Goal: Information Seeking & Learning: Understand process/instructions

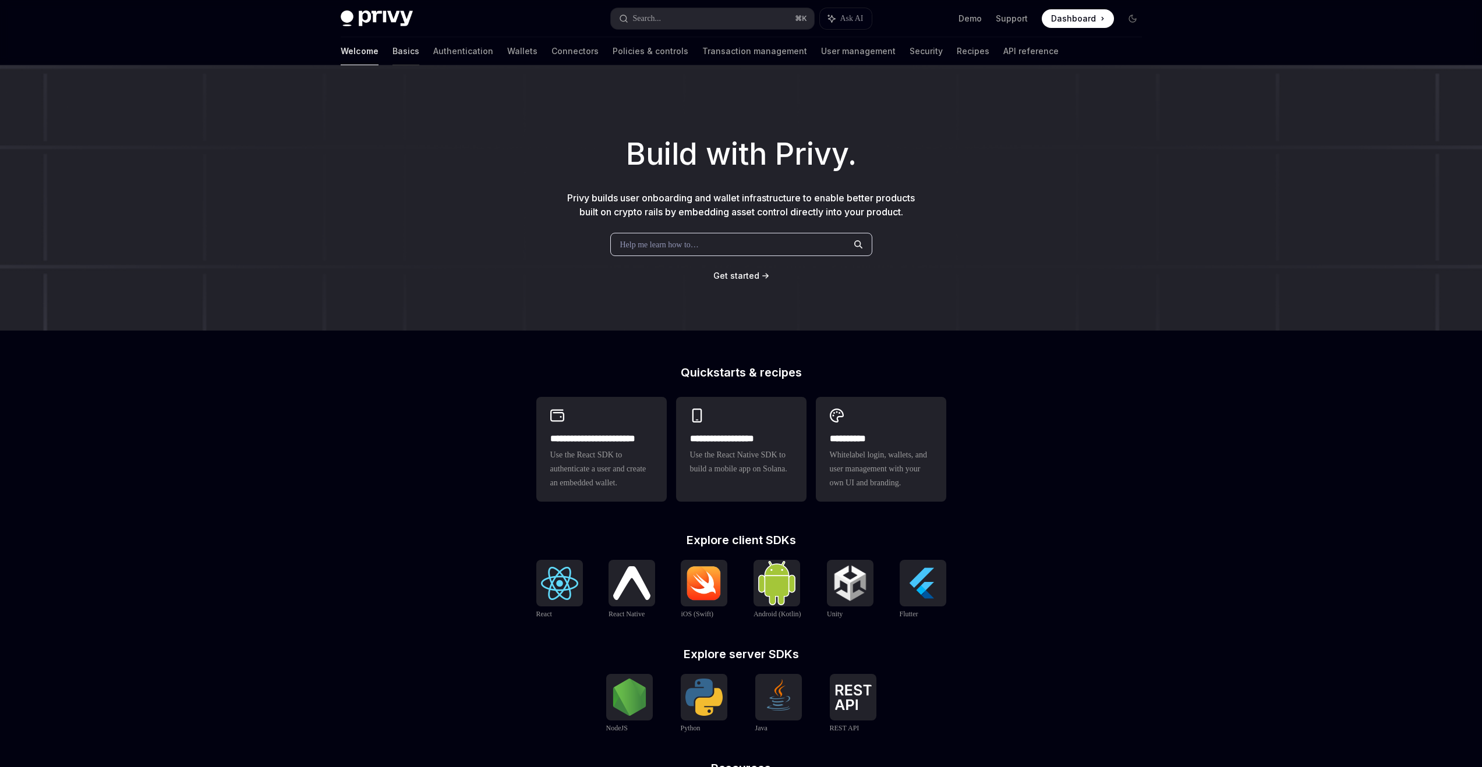
click at [392, 53] on link "Basics" at bounding box center [405, 51] width 27 height 28
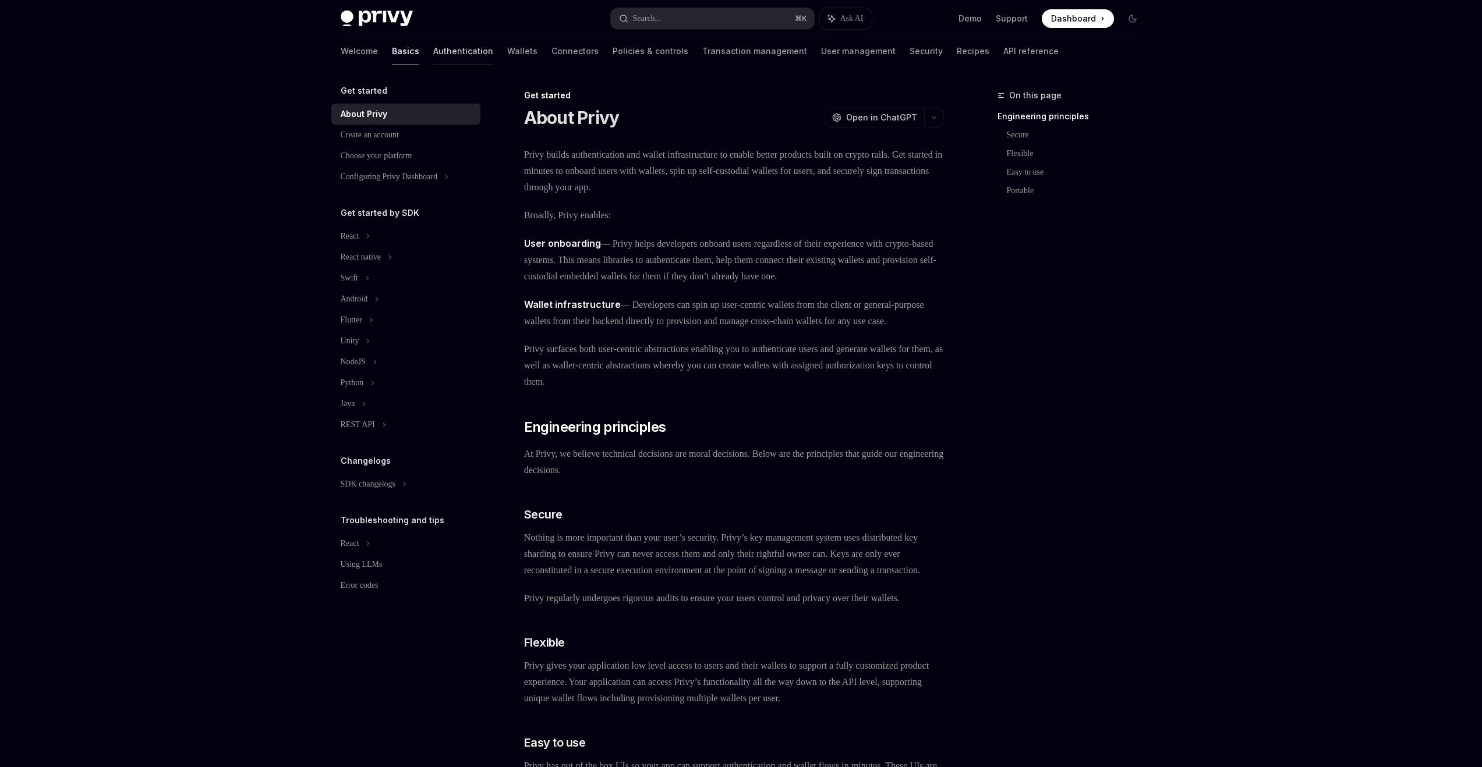
click at [433, 51] on link "Authentication" at bounding box center [463, 51] width 60 height 28
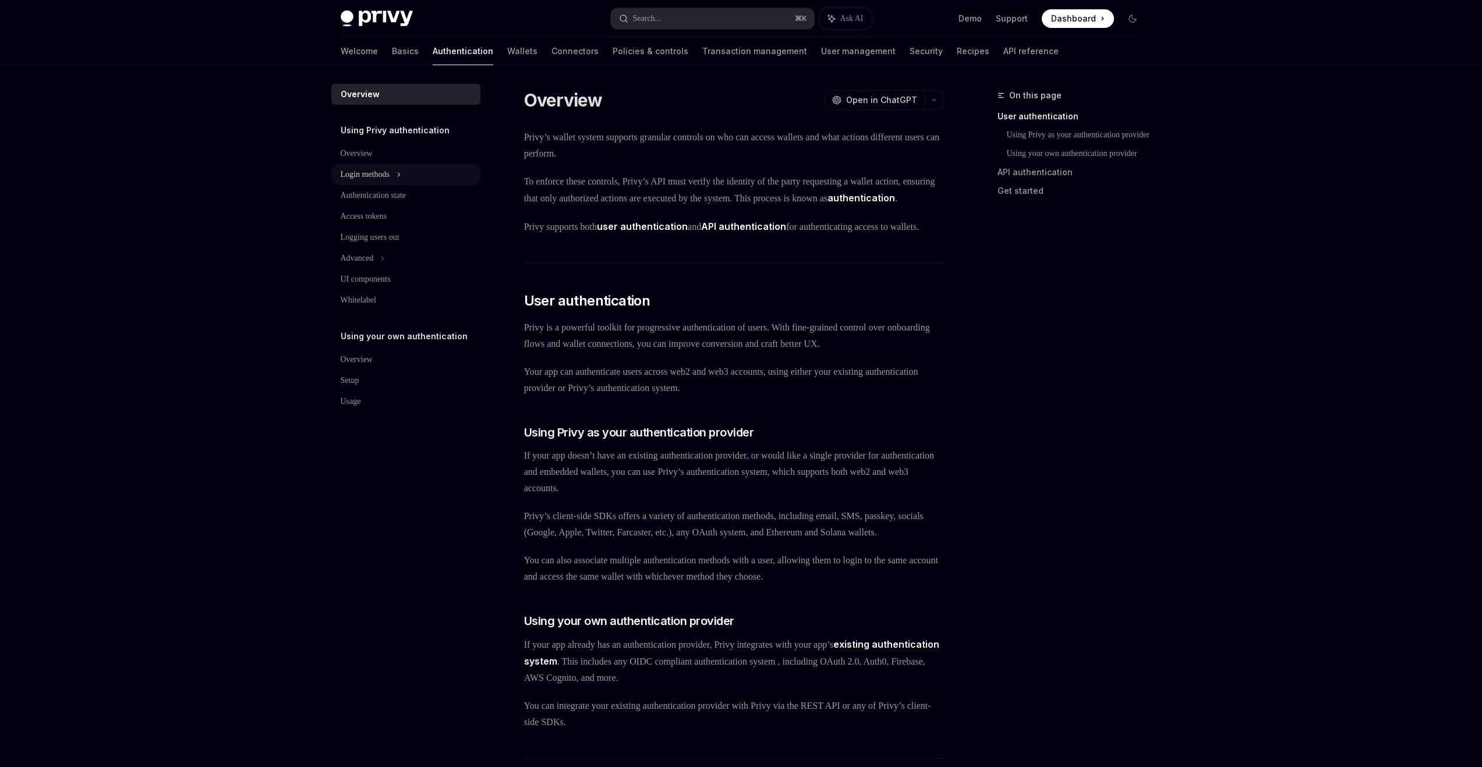
click at [404, 170] on div "Login methods" at bounding box center [405, 174] width 149 height 21
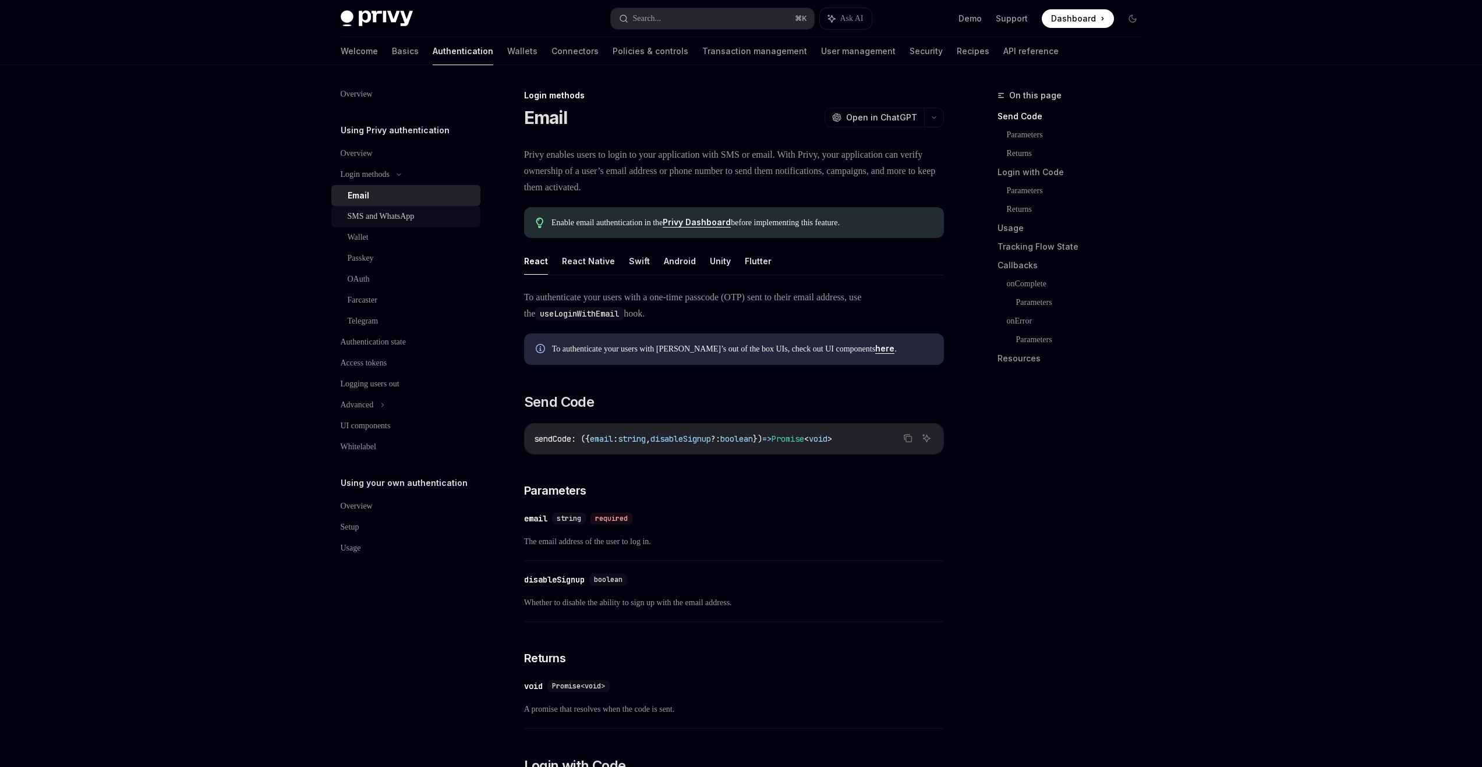
click at [415, 220] on div "SMS and WhatsApp" at bounding box center [381, 217] width 67 height 14
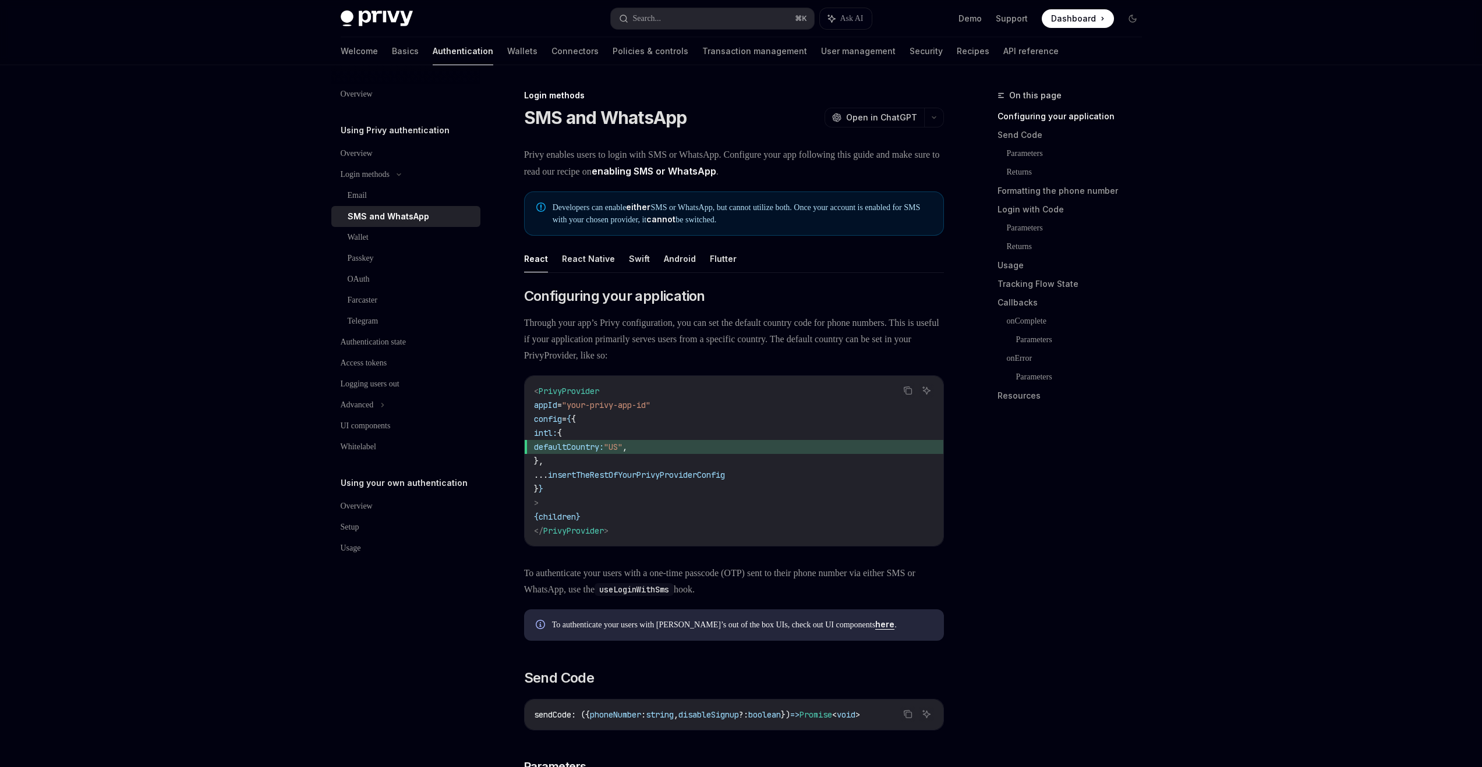
click at [675, 220] on strong "cannot" at bounding box center [660, 219] width 29 height 10
click at [591, 263] on button "React Native" at bounding box center [588, 258] width 53 height 27
type textarea "*"
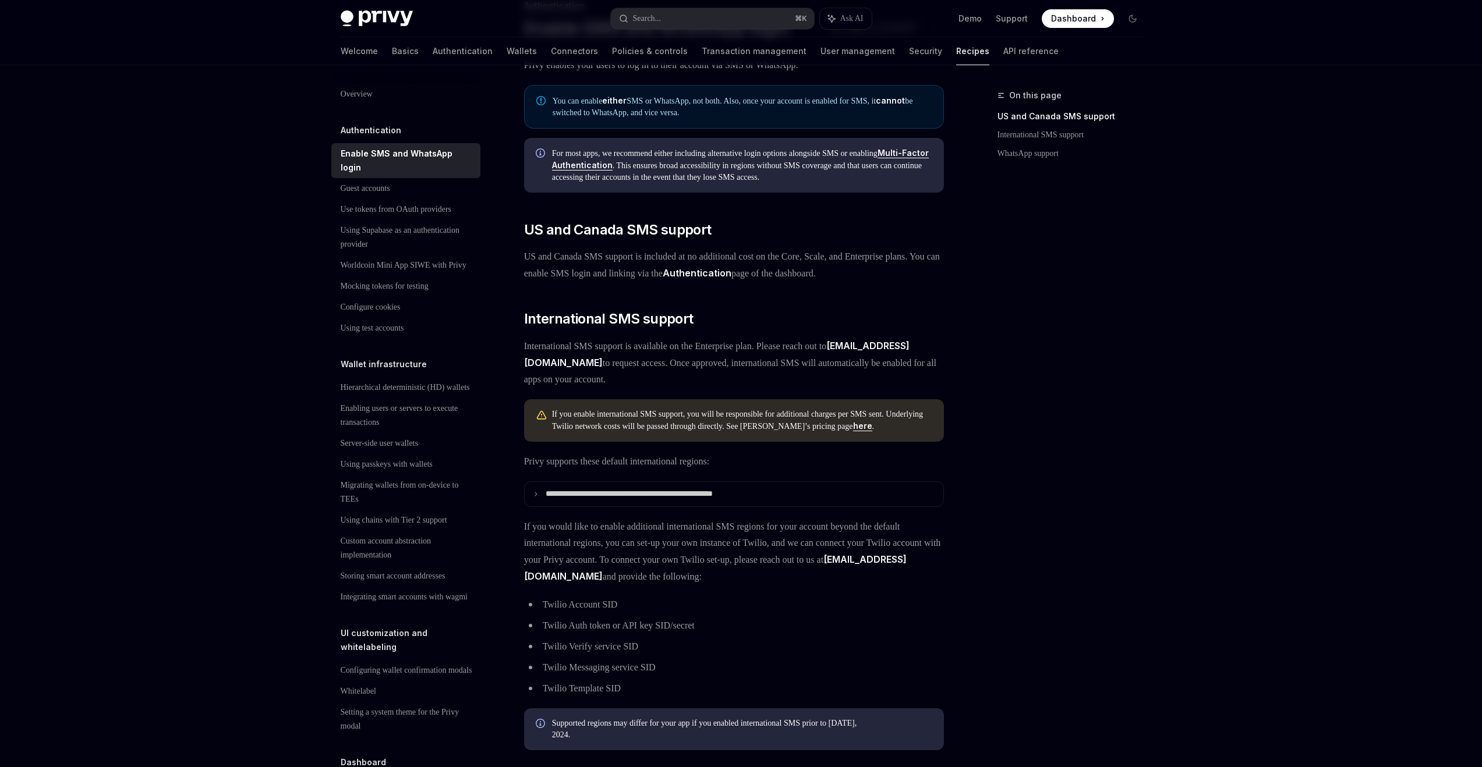
scroll to position [203, 0]
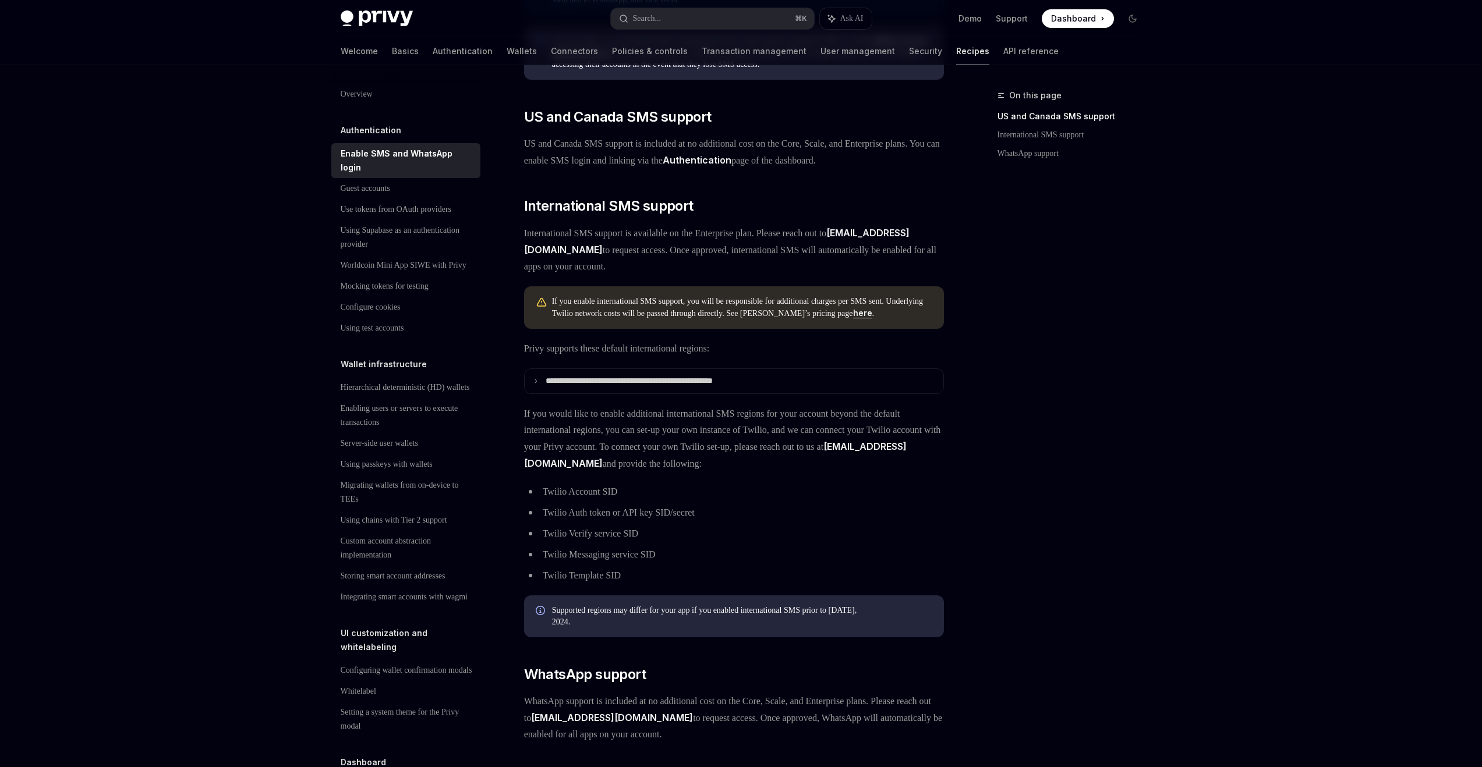
drag, startPoint x: 960, startPoint y: 348, endPoint x: 848, endPoint y: 363, distance: 112.8
click at [960, 348] on div "On this page US and Canada SMS support International SMS support WhatsApp suppo…" at bounding box center [741, 389] width 820 height 1053
click at [853, 319] on link "here" at bounding box center [862, 313] width 19 height 10
